Goal: Task Accomplishment & Management: Manage account settings

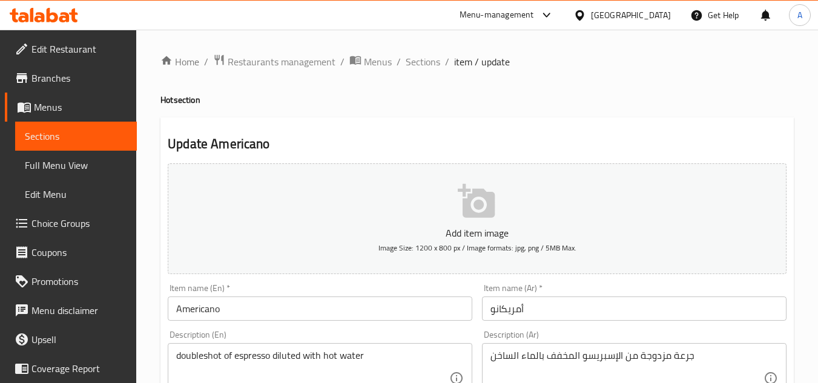
click at [50, 77] on span "Branches" at bounding box center [79, 78] width 96 height 15
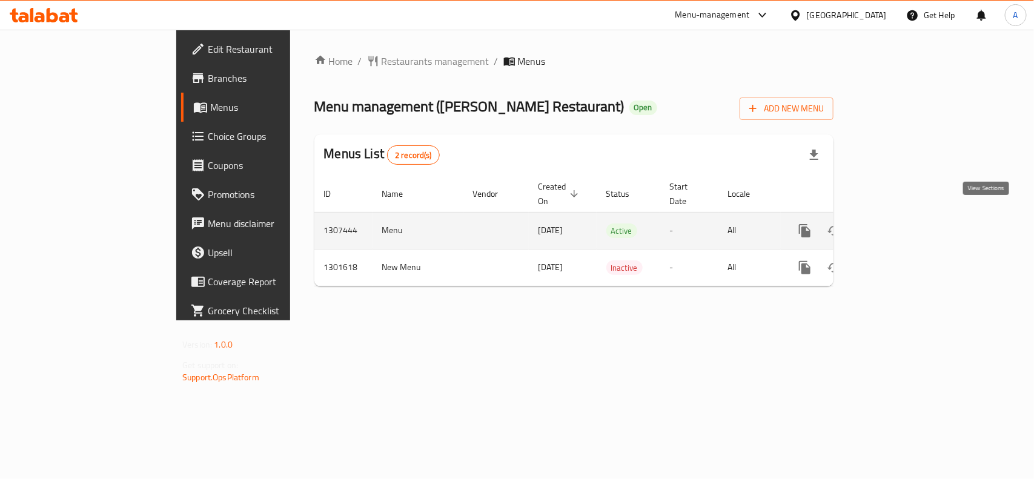
click at [897, 225] on icon "enhanced table" at bounding box center [891, 230] width 11 height 11
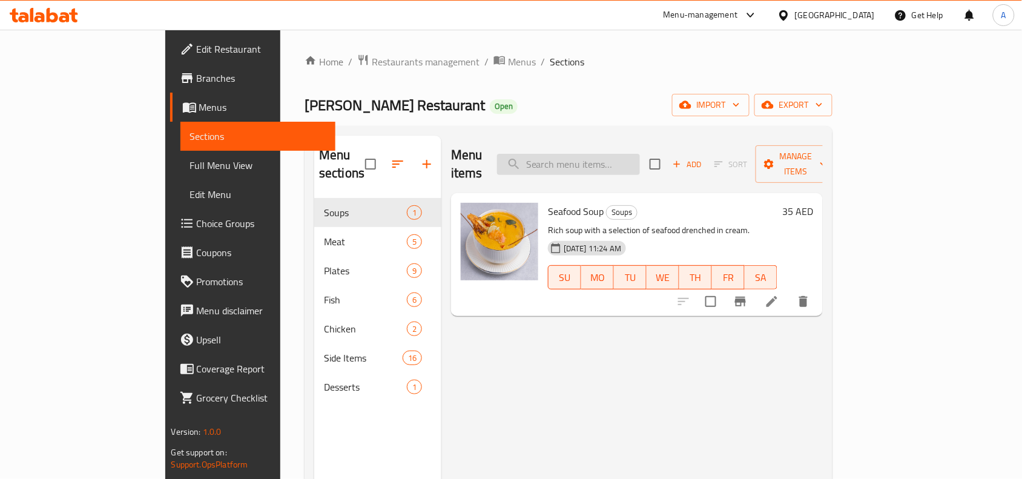
click at [631, 154] on input "search" at bounding box center [568, 164] width 143 height 21
paste input "Alaska Beef Sandwich"
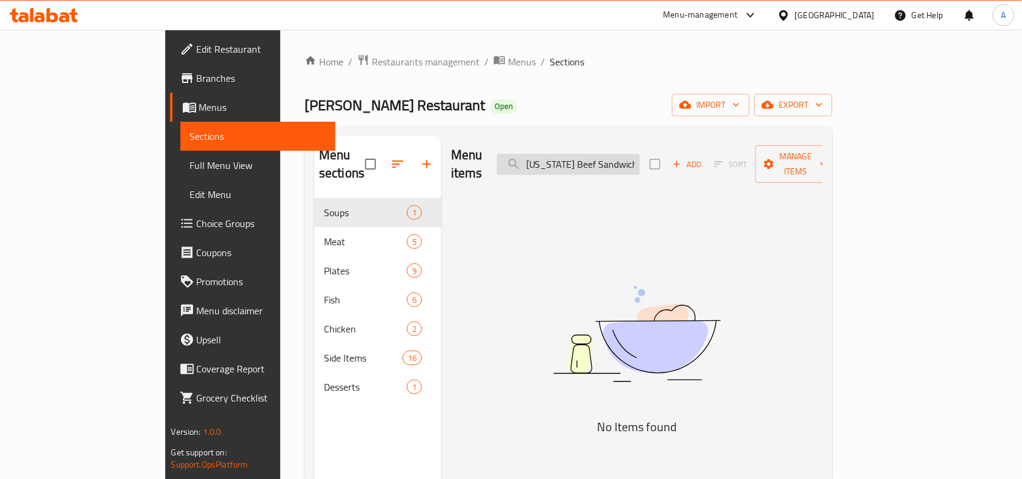
click at [640, 159] on input "Alaska Beef Sandwich" at bounding box center [568, 164] width 143 height 21
paste input "search"
click at [590, 154] on input "Alaska Beef" at bounding box center [568, 164] width 143 height 21
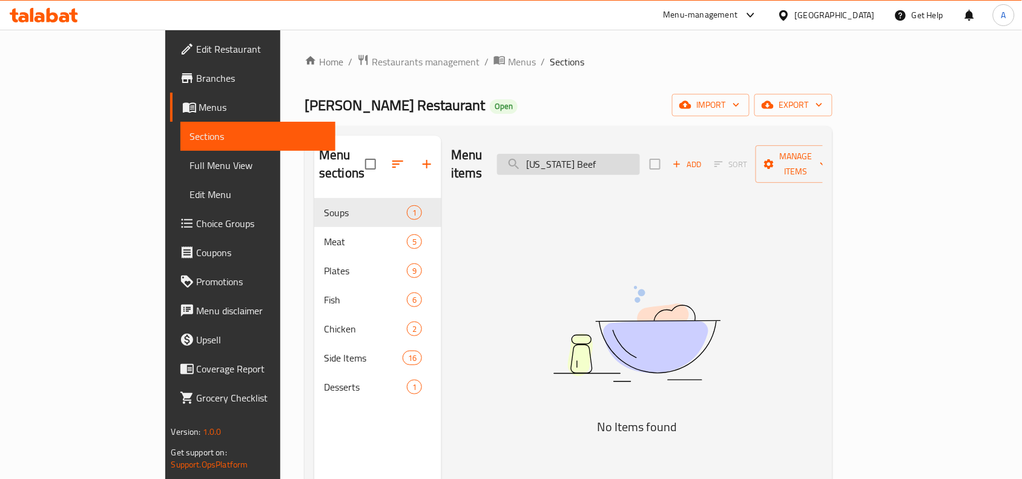
click at [590, 154] on input "Alaska Beef" at bounding box center [568, 164] width 143 height 21
paste input "ساندويتش لحم ألاسكا"
click at [590, 154] on input "Alaska Beef" at bounding box center [568, 164] width 143 height 21
click at [584, 154] on input "ساندويتش لحم ألاسكا" at bounding box center [568, 164] width 143 height 21
click at [640, 162] on input "ساندويتش لحم ألاسكا" at bounding box center [568, 164] width 143 height 21
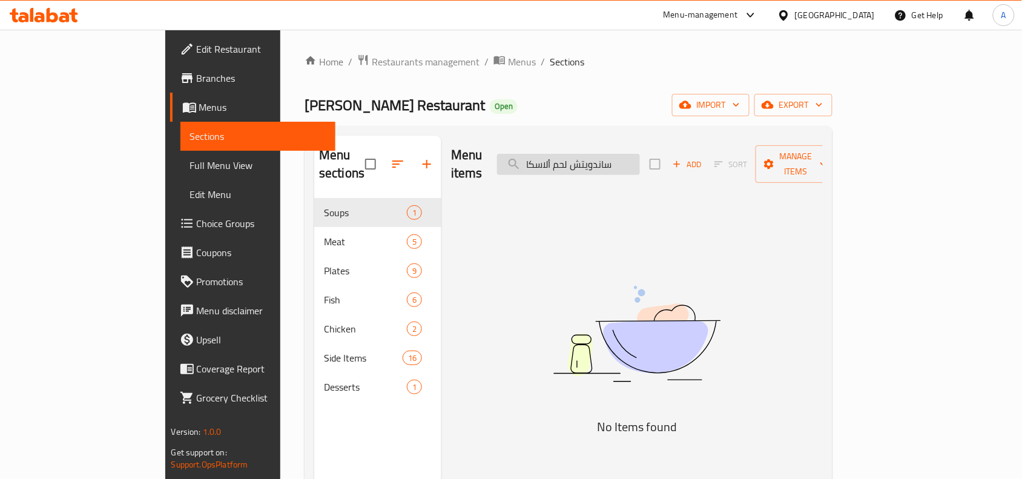
click at [640, 162] on input "ساندويتش لحم ألاسكا" at bounding box center [568, 164] width 143 height 21
type input "س"
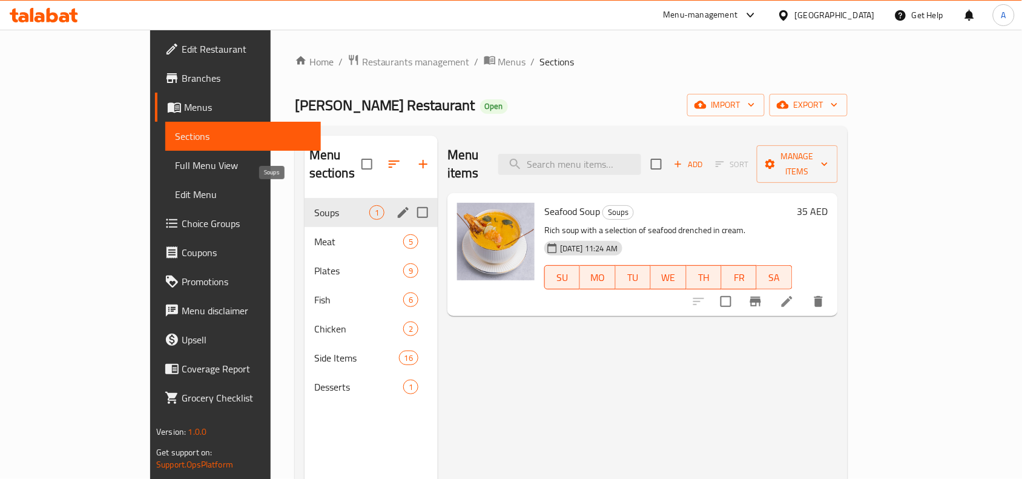
click at [314, 205] on span "Soups" at bounding box center [341, 212] width 55 height 15
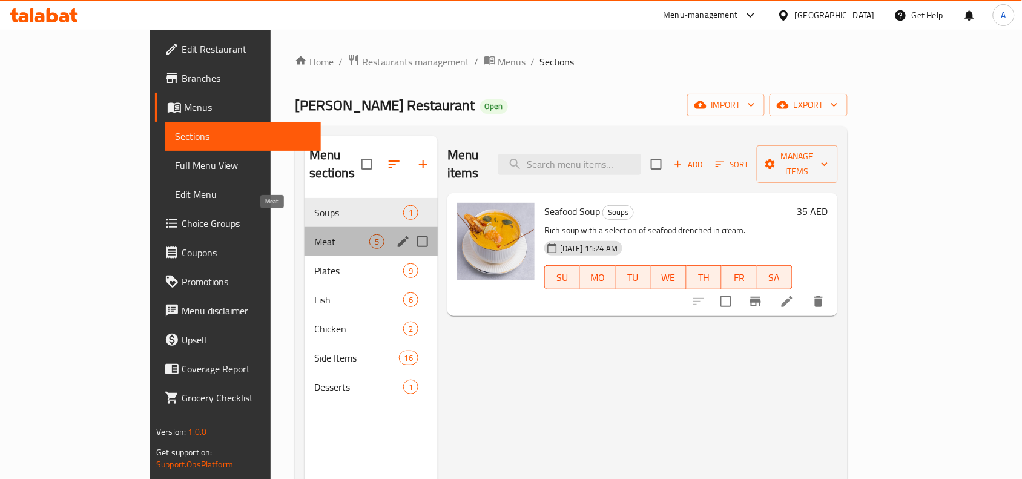
click at [314, 234] on span "Meat" at bounding box center [341, 241] width 55 height 15
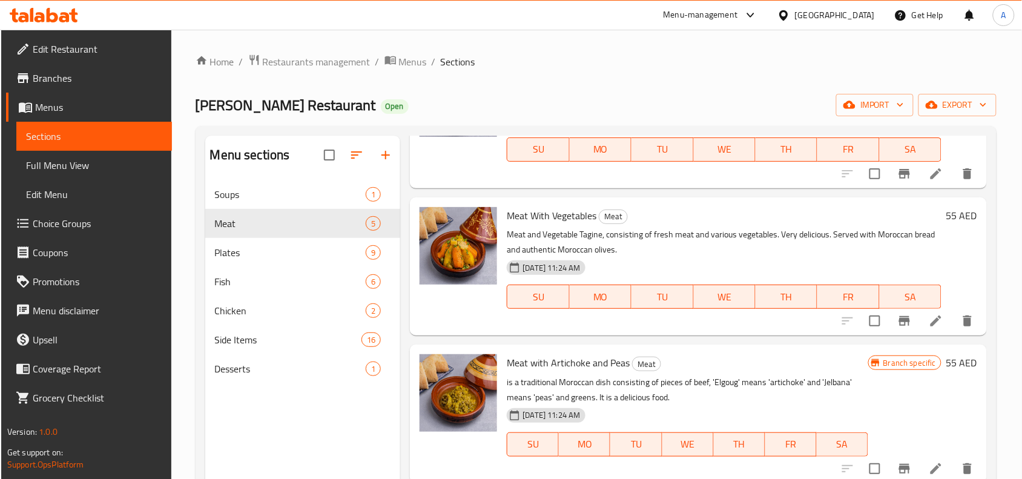
scroll to position [272, 0]
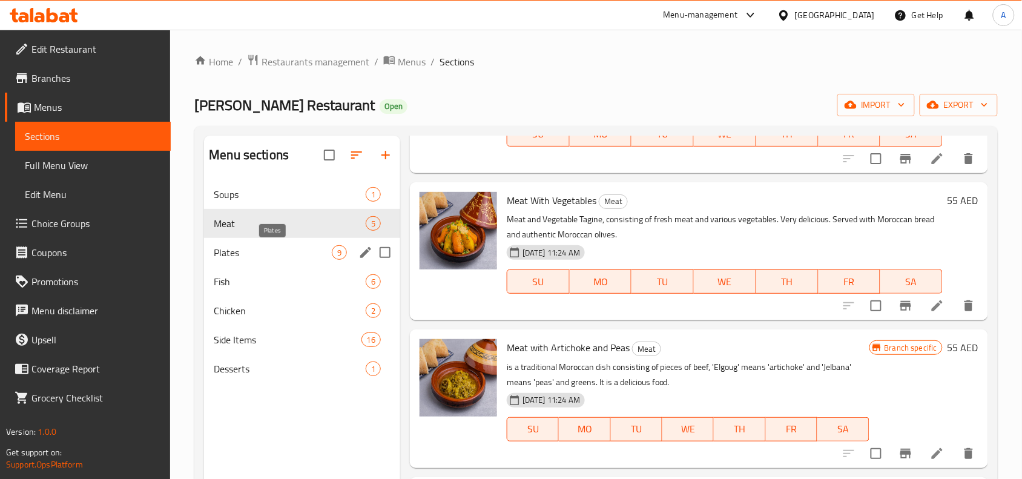
click at [271, 246] on span "Plates" at bounding box center [273, 252] width 118 height 15
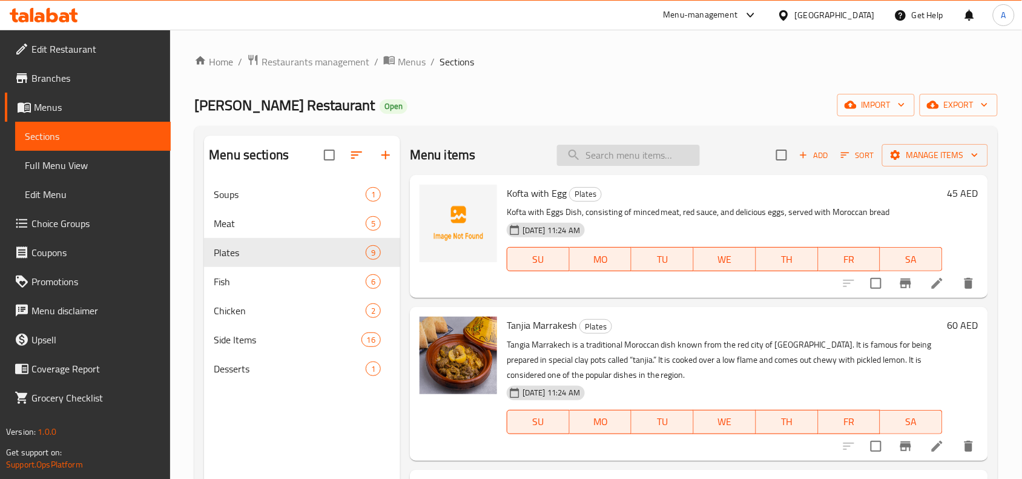
click at [598, 159] on input "search" at bounding box center [628, 155] width 143 height 21
paste input "Alaska Beef Sandwich"
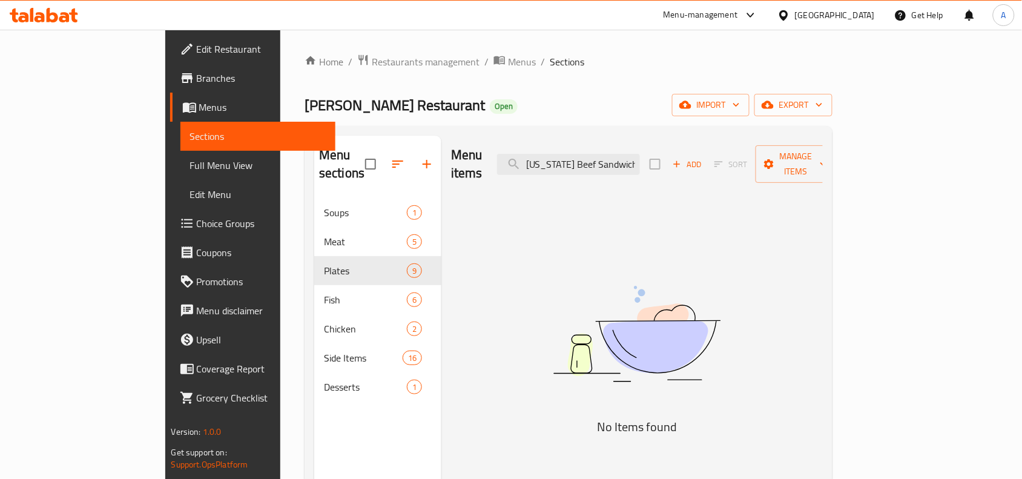
type input "Alaska Beef Sandwich"
click at [607, 85] on div "Home / Restaurants management / Menus / Sections Al Fakhar Restaurant Open impo…" at bounding box center [569, 339] width 528 height 570
click at [586, 160] on input "Alaska Beef Sandwich" at bounding box center [568, 164] width 143 height 21
click at [640, 154] on input "Alaska Beef Sandwich" at bounding box center [568, 164] width 143 height 21
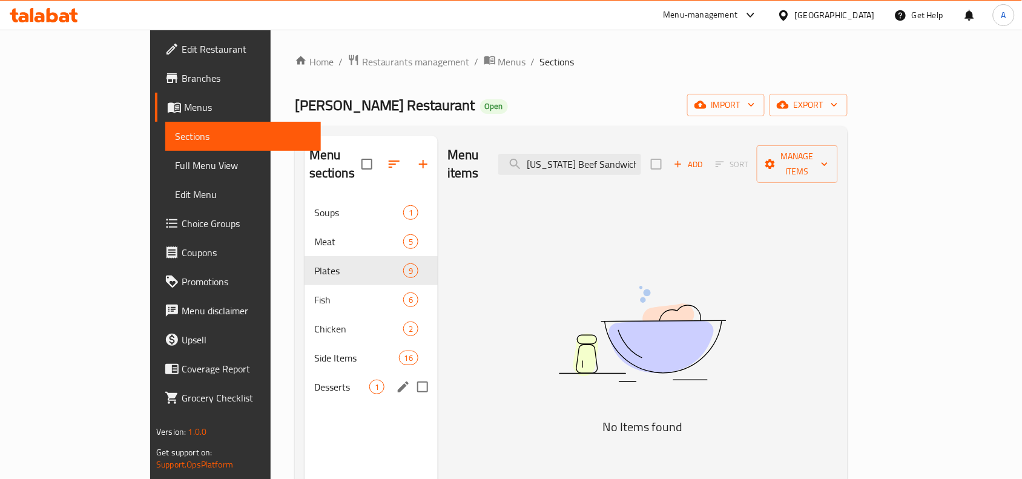
click at [305, 378] on div "Desserts 1" at bounding box center [371, 386] width 133 height 29
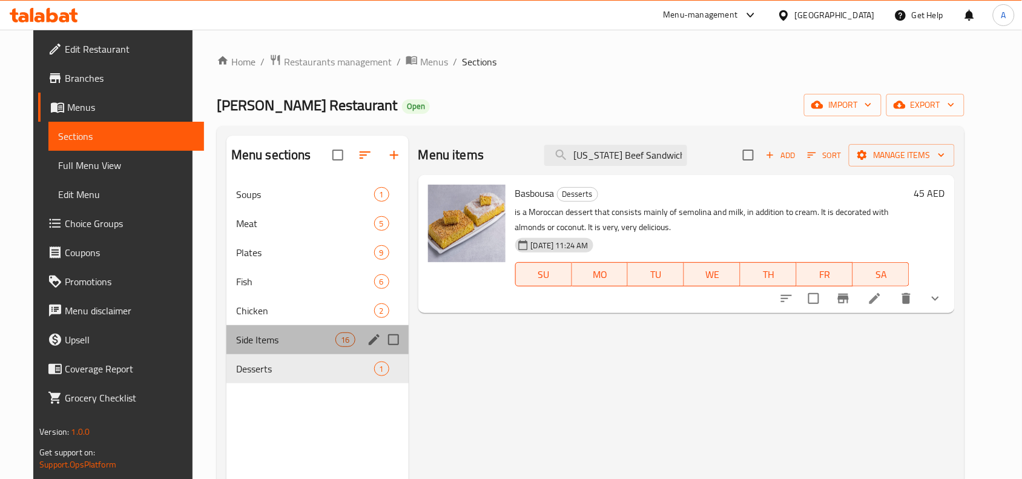
click at [253, 352] on div "Side Items 16" at bounding box center [317, 339] width 182 height 29
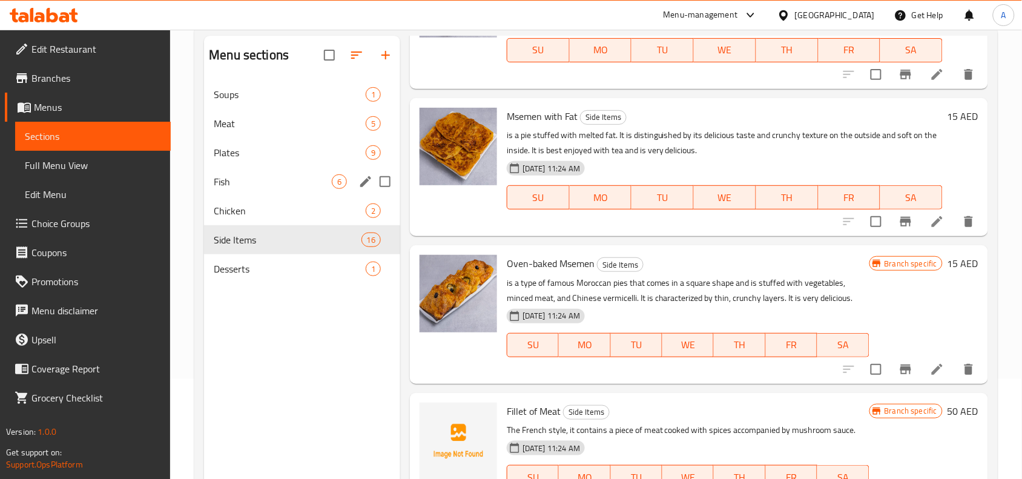
scroll to position [19, 0]
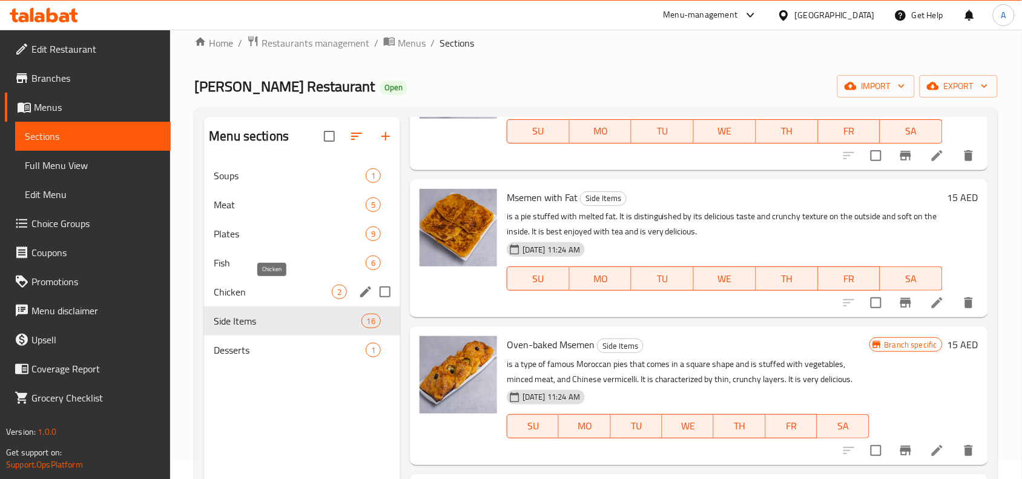
click at [309, 291] on span "Chicken" at bounding box center [273, 292] width 118 height 15
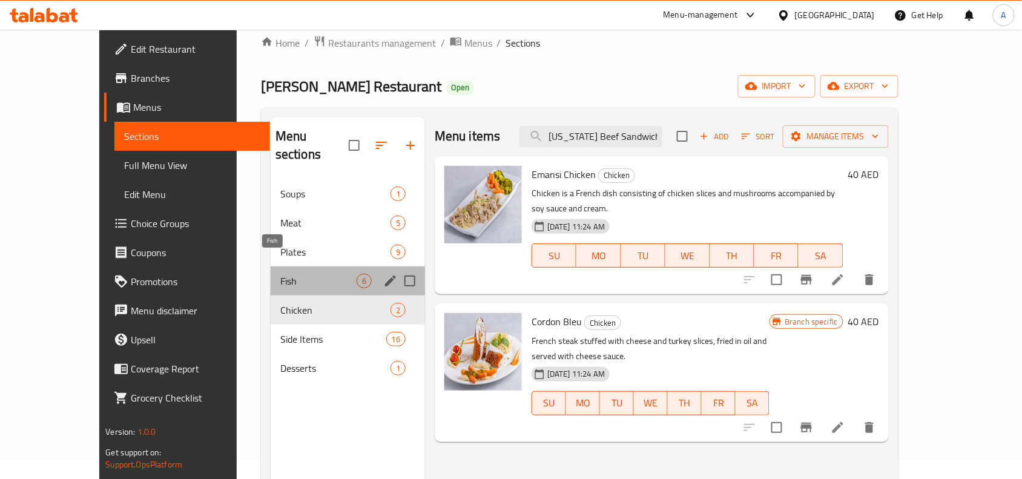
click at [297, 274] on span "Fish" at bounding box center [318, 281] width 76 height 15
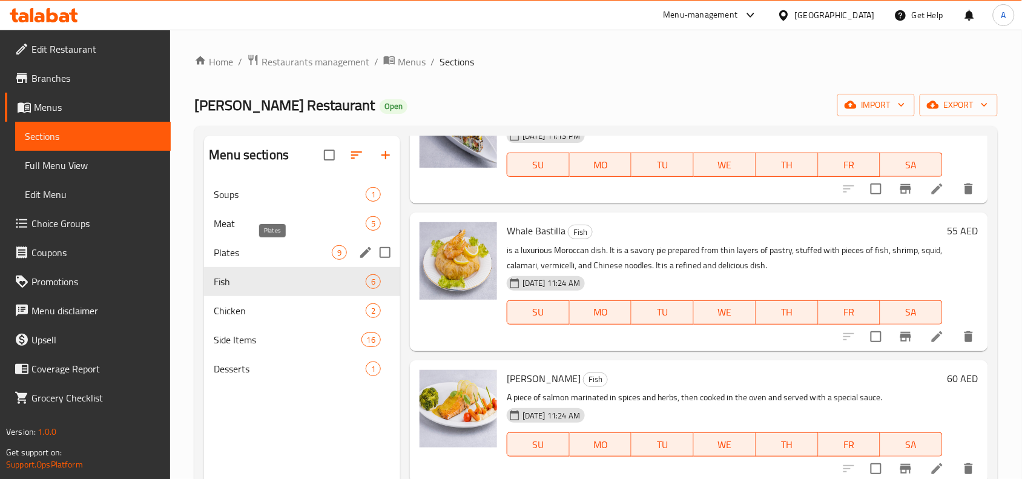
click at [262, 255] on span "Plates" at bounding box center [273, 252] width 118 height 15
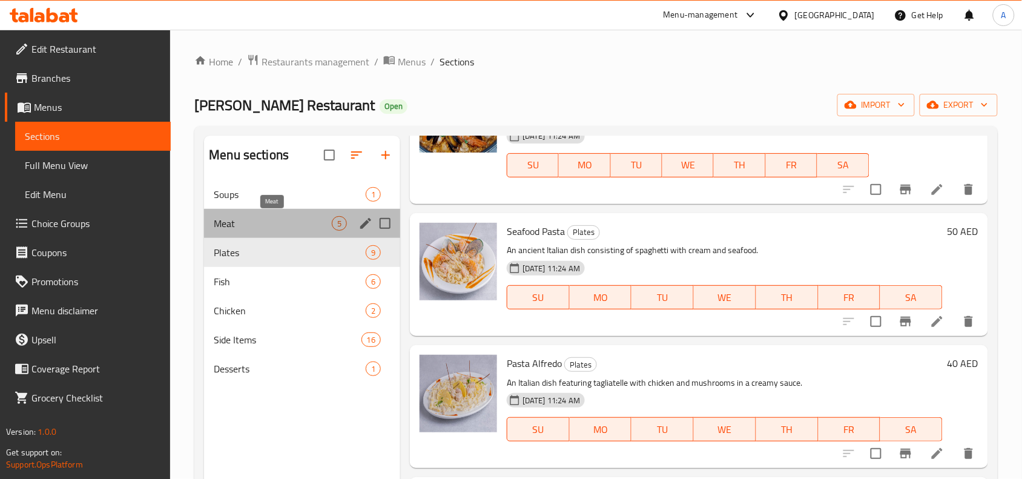
click at [260, 228] on span "Meat" at bounding box center [273, 223] width 118 height 15
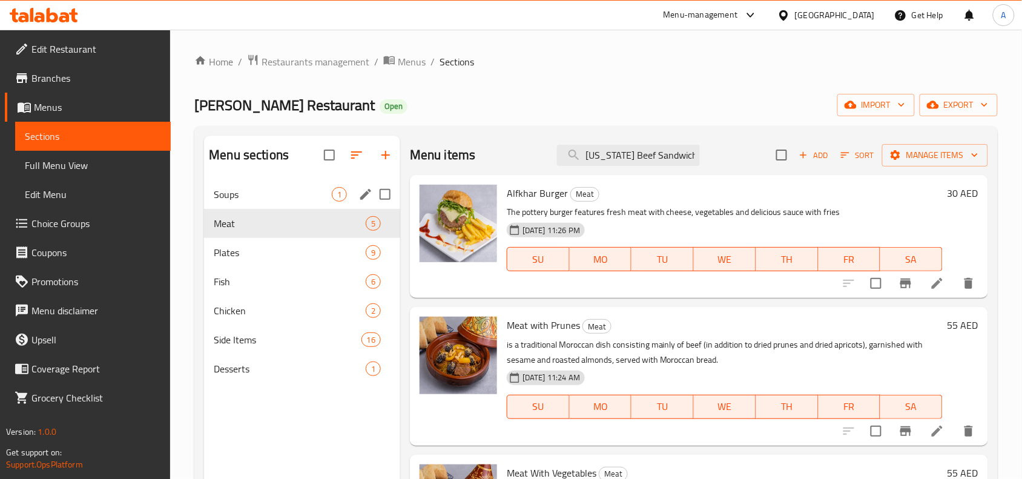
click at [257, 200] on span "Soups" at bounding box center [273, 194] width 118 height 15
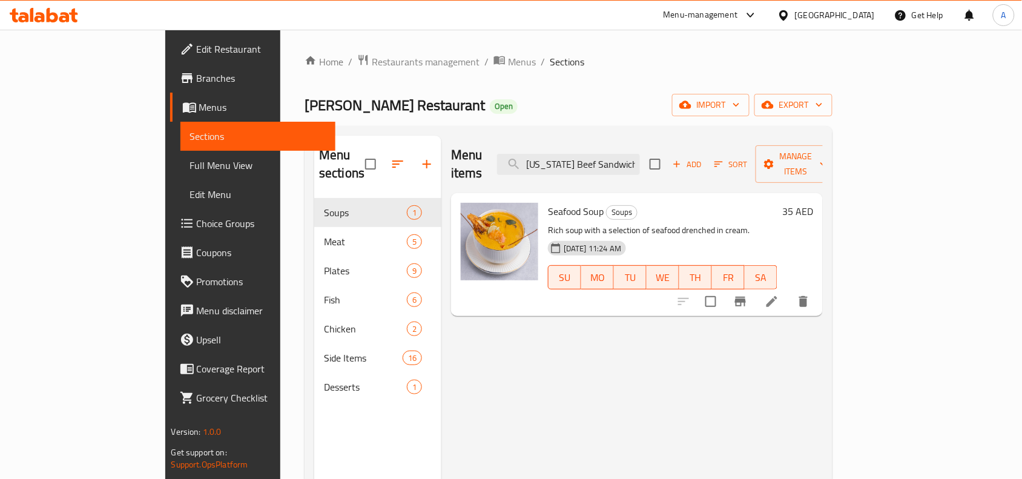
click at [197, 79] on span "Branches" at bounding box center [262, 78] width 130 height 15
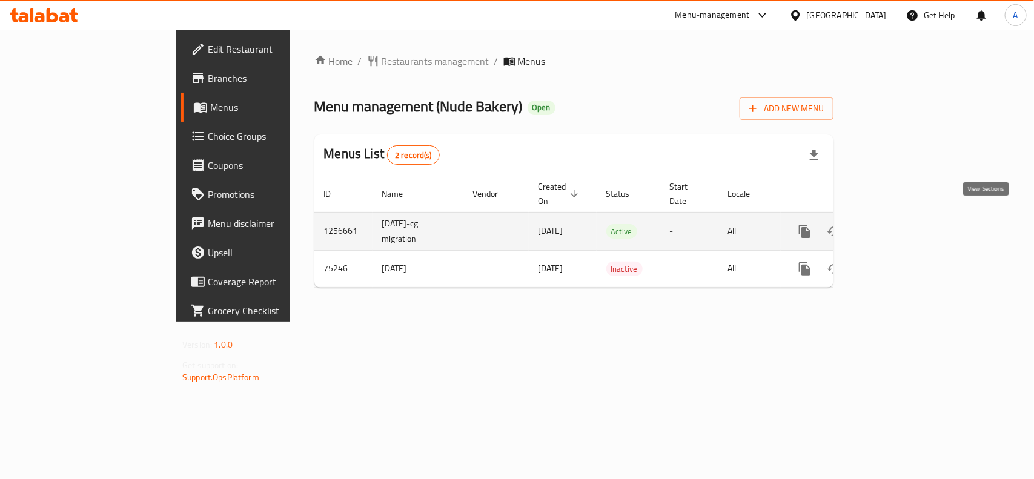
click at [899, 224] on icon "enhanced table" at bounding box center [892, 231] width 15 height 15
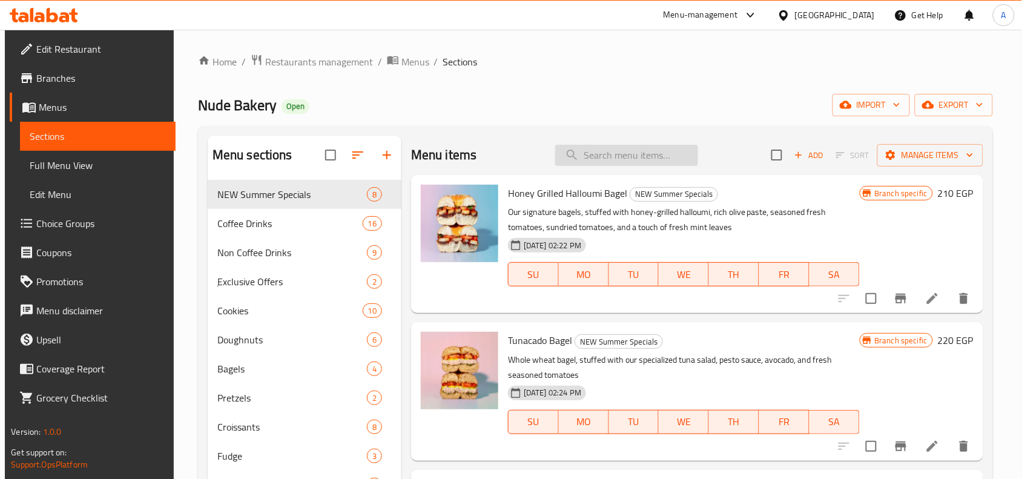
click at [595, 157] on input "search" at bounding box center [626, 155] width 143 height 21
paste input "Cherry Mojito"
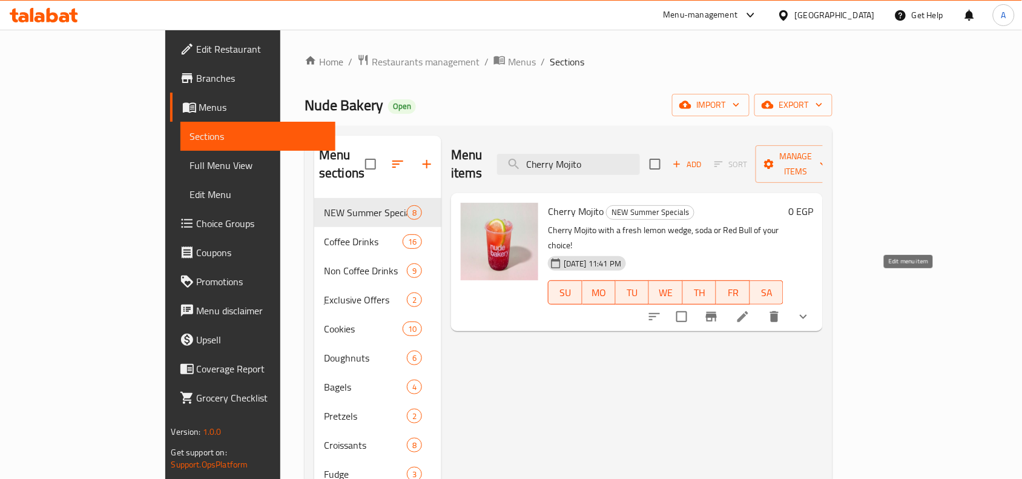
type input "Cherry Mojito"
click at [750, 309] on icon at bounding box center [743, 316] width 15 height 15
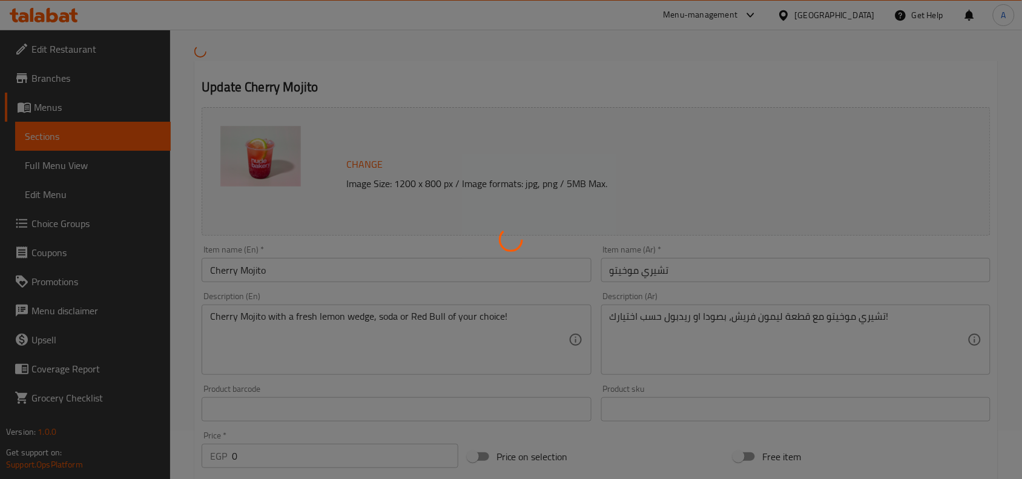
scroll to position [76, 0]
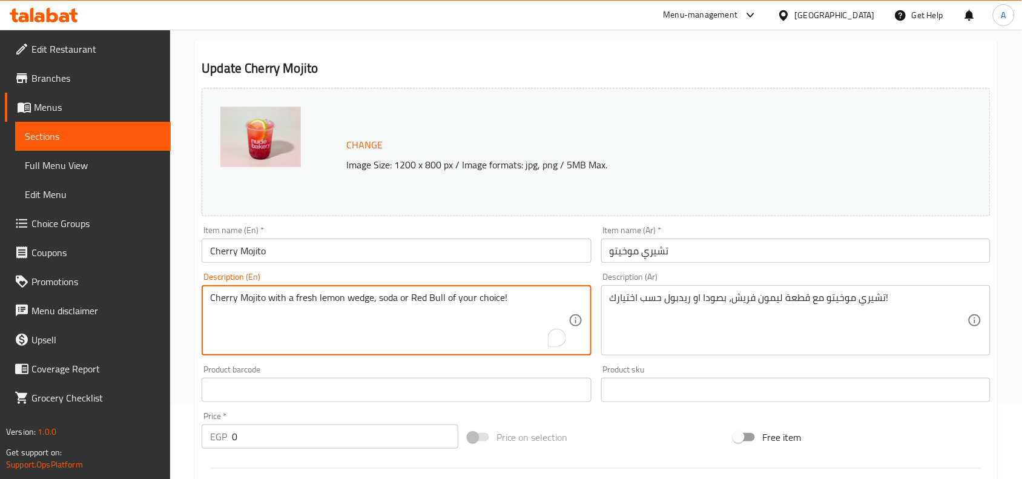
drag, startPoint x: 398, startPoint y: 300, endPoint x: 512, endPoint y: 304, distance: 114.5
type textarea "Cherry Mojito with a fresh lemon wedge, soda."
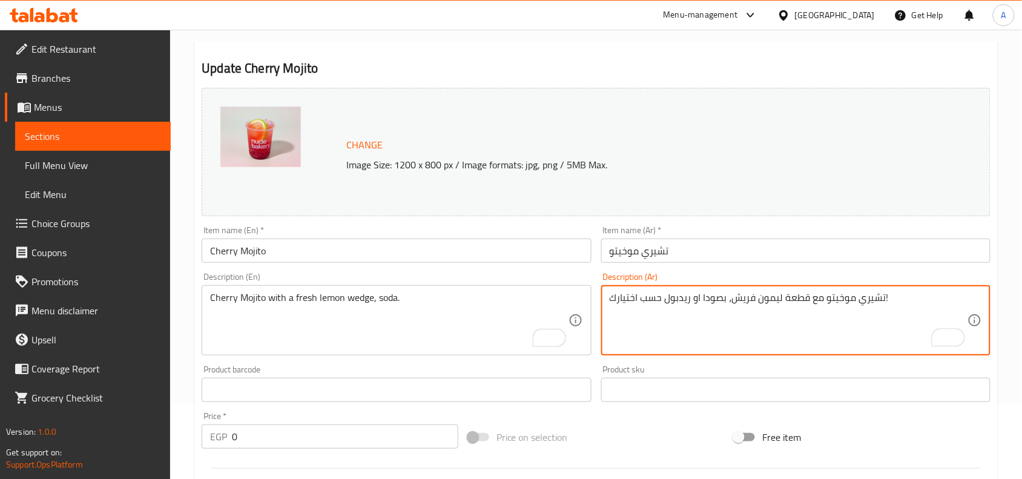
drag, startPoint x: 700, startPoint y: 297, endPoint x: 600, endPoint y: 303, distance: 100.1
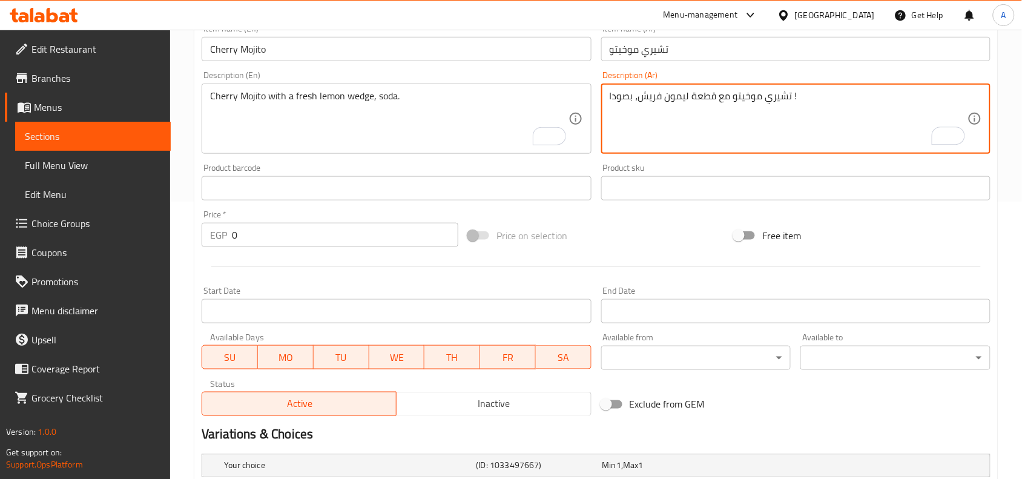
scroll to position [378, 0]
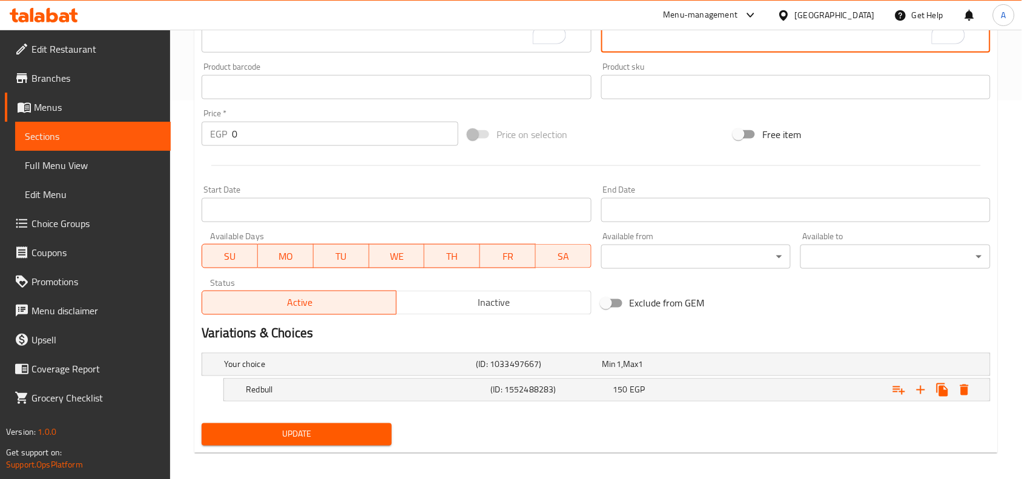
type textarea "تشيري موخيتو مع قطعة ليمون فريش، بصودا !"
click at [299, 437] on span "Update" at bounding box center [296, 434] width 171 height 15
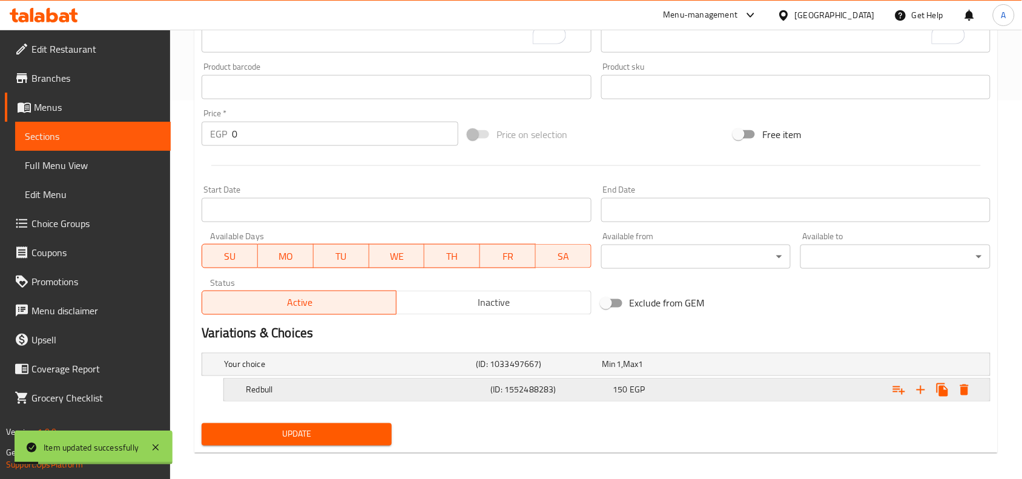
click at [434, 389] on h5 "Redbull" at bounding box center [366, 390] width 240 height 12
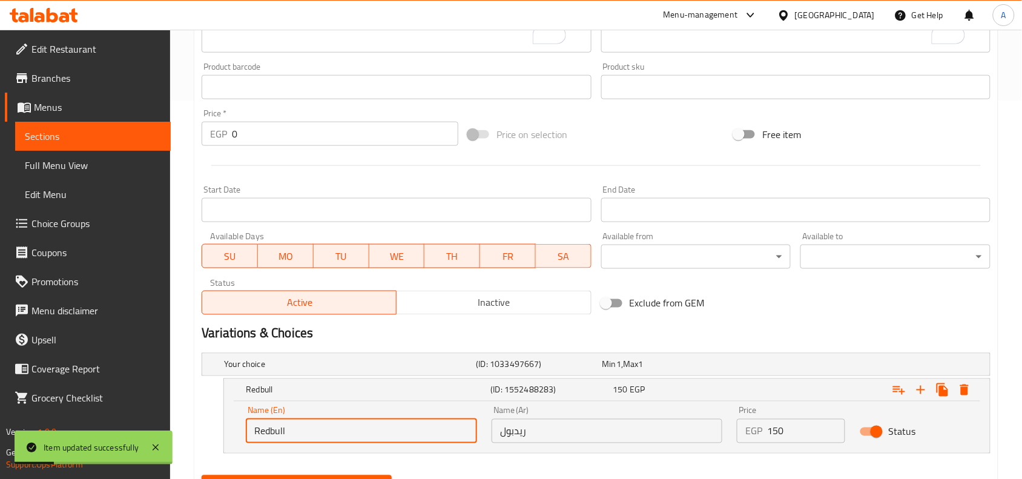
click at [298, 427] on input "Redbull" at bounding box center [361, 431] width 231 height 24
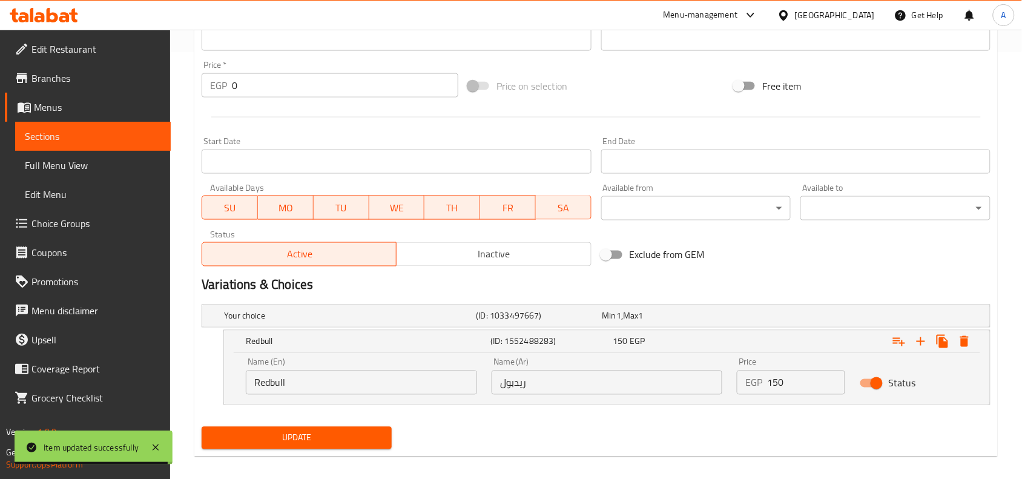
scroll to position [439, 0]
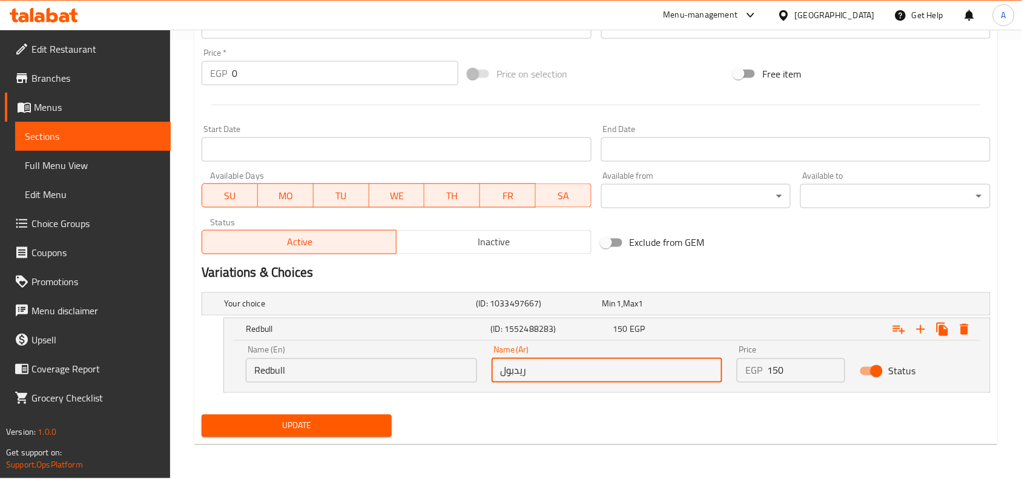
click at [517, 382] on input "ريدبول" at bounding box center [607, 370] width 231 height 24
click at [516, 382] on input "ريدبول" at bounding box center [607, 370] width 231 height 24
paste input "ودا"
type input "صودا"
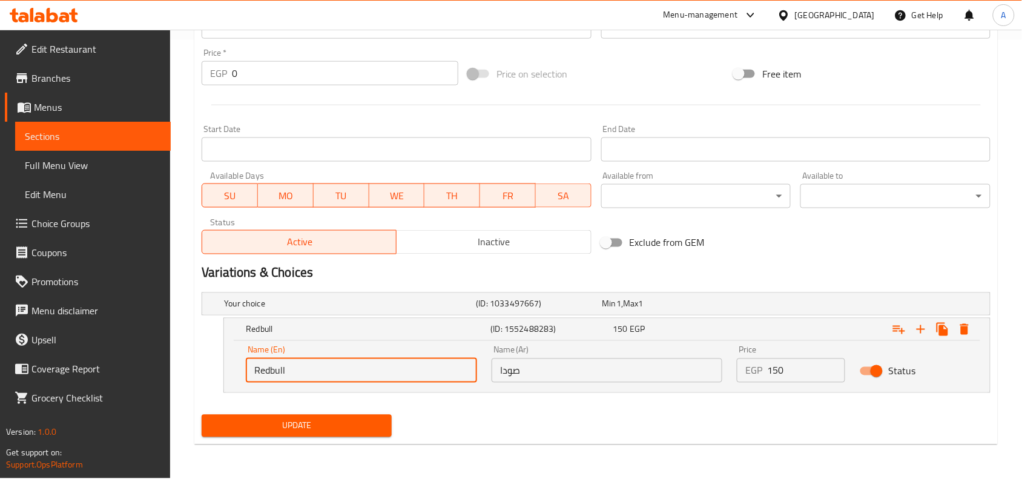
click at [348, 371] on input "Redbull" at bounding box center [361, 370] width 231 height 24
paste input "Soda"
type input "Soda"
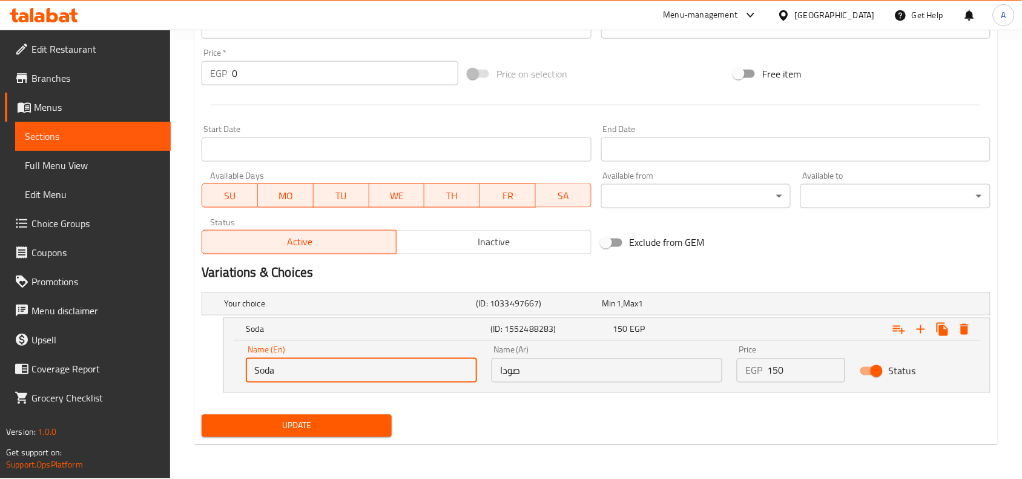
click at [309, 432] on span "Update" at bounding box center [296, 425] width 171 height 15
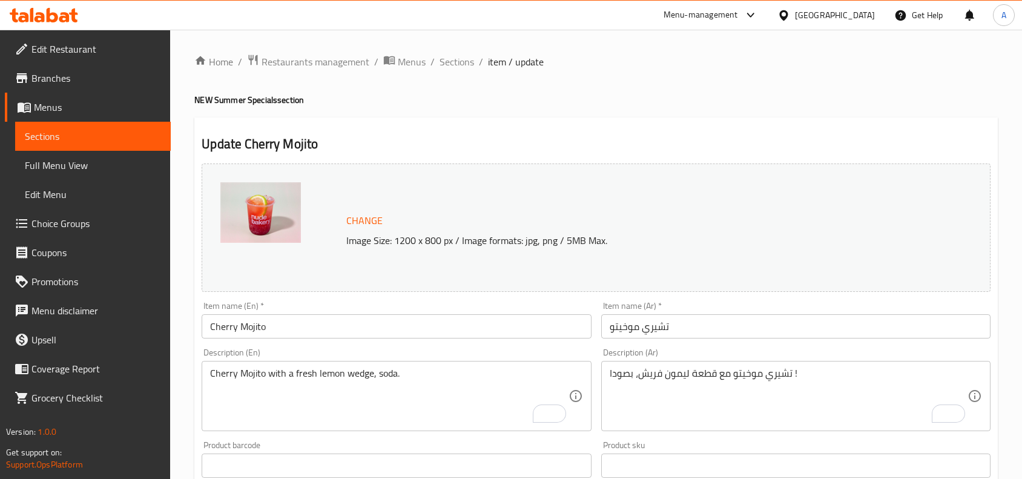
scroll to position [439, 0]
